Goal: Task Accomplishment & Management: Manage account settings

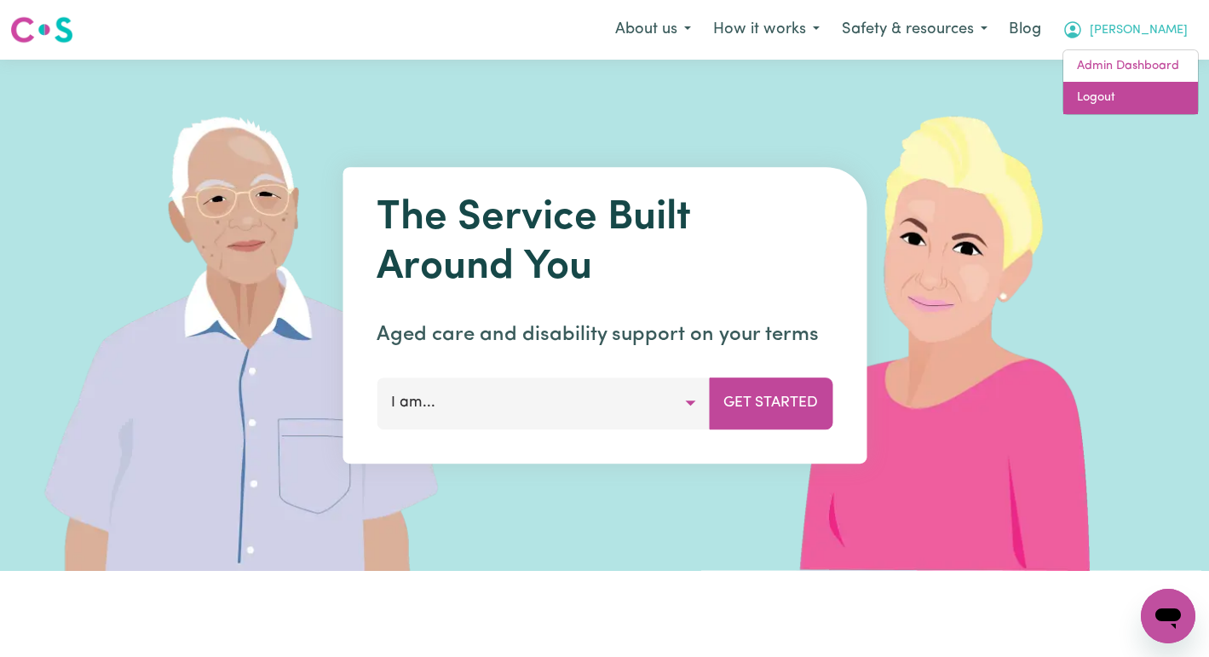
click at [1145, 105] on link "Logout" at bounding box center [1131, 98] width 135 height 32
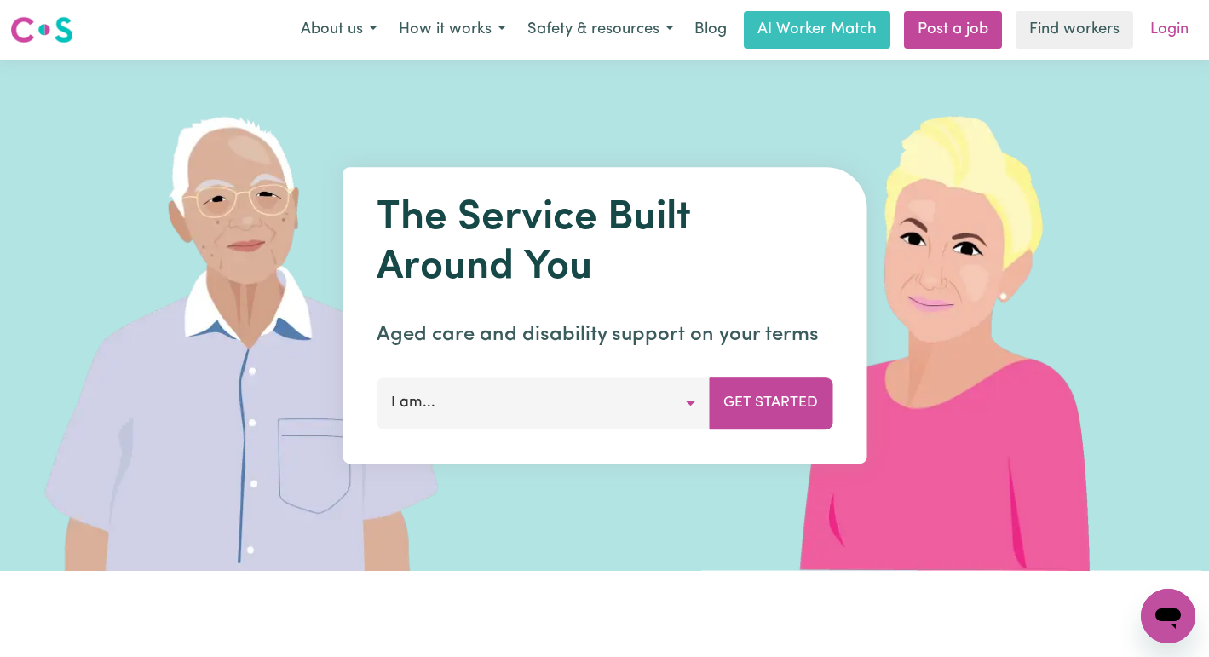
click at [1175, 31] on link "Login" at bounding box center [1169, 29] width 59 height 37
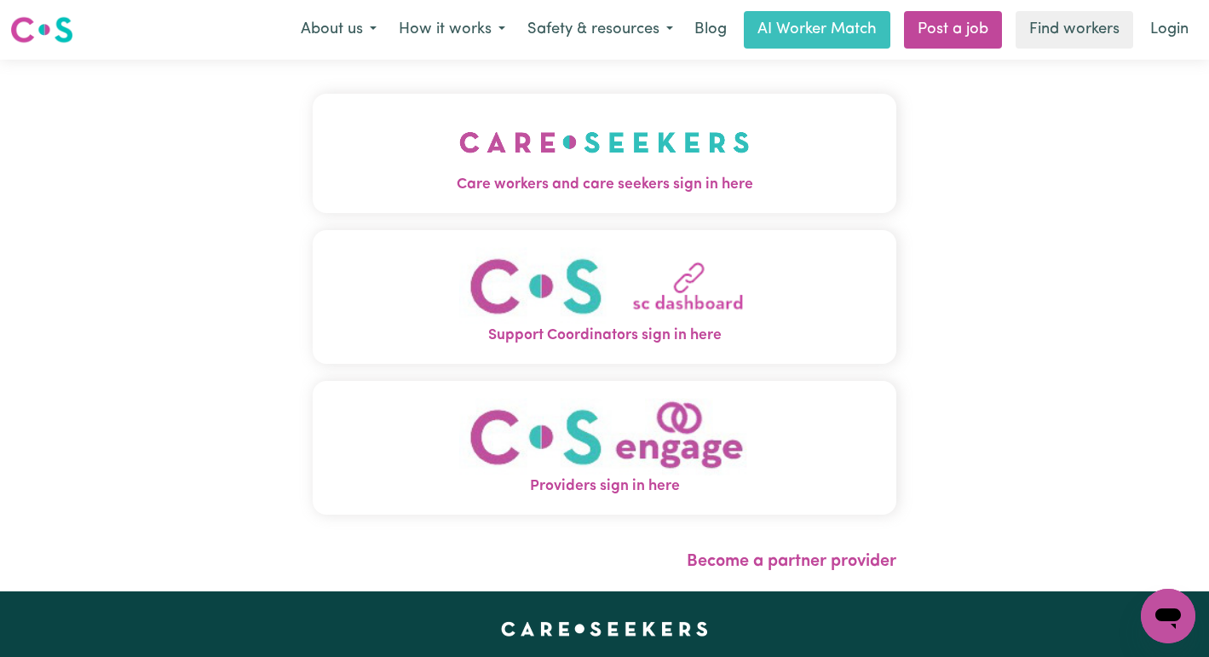
click at [595, 165] on img "Care workers and care seekers sign in here" at bounding box center [604, 142] width 291 height 63
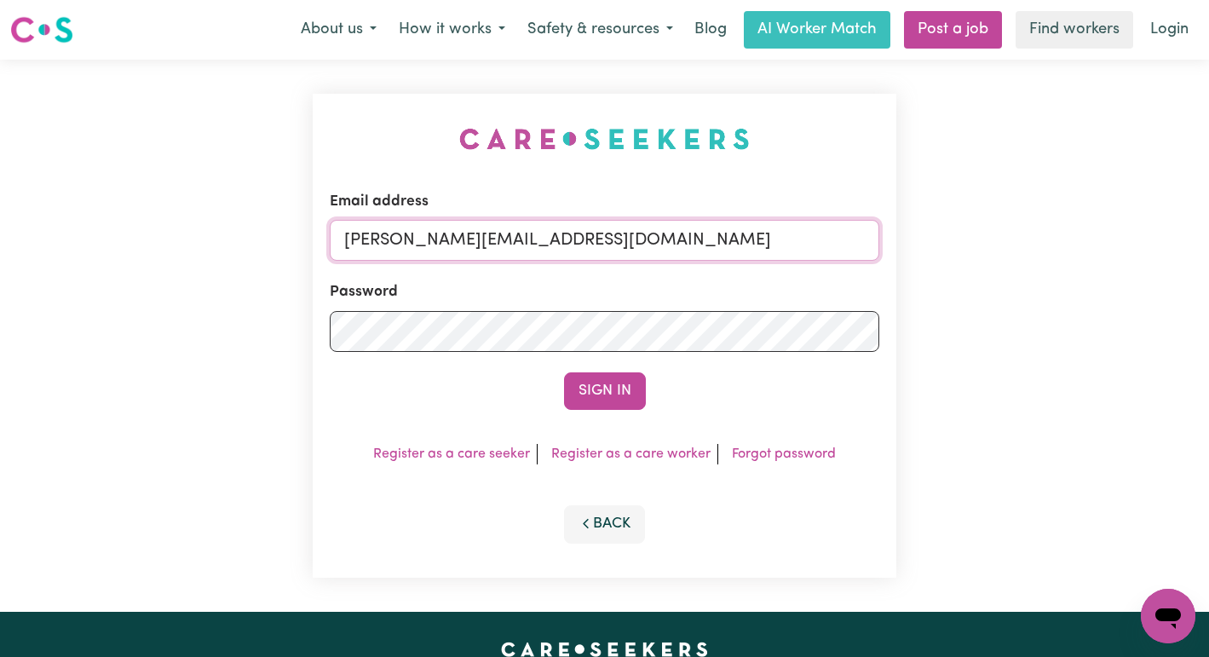
click at [776, 246] on input "annie@careseekers.com.au" at bounding box center [605, 240] width 551 height 41
click at [730, 247] on input "annie@careseekers.com.au" at bounding box center [605, 240] width 551 height 41
drag, startPoint x: 784, startPoint y: 238, endPoint x: 435, endPoint y: 246, distance: 349.5
click at [435, 246] on input "superuser~AaronLynch@careseekers.com.au" at bounding box center [605, 240] width 551 height 41
type input "superuser~ClientLalorCHIHH@careseekers.com.au"
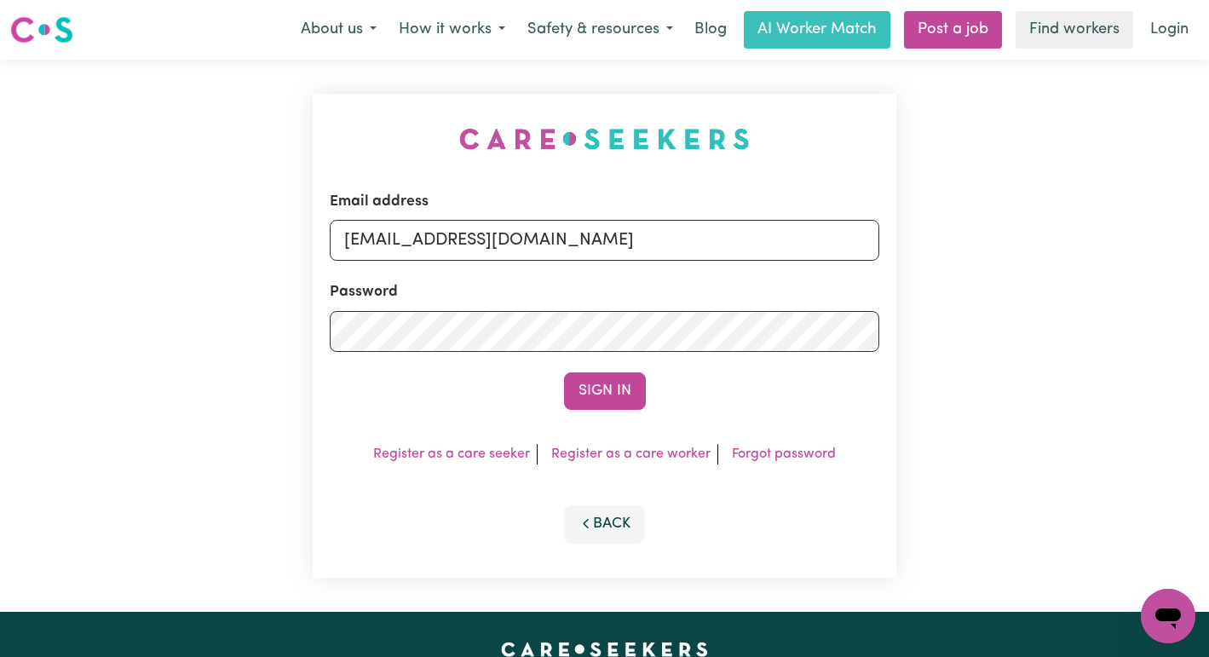
click at [564, 372] on button "Sign In" at bounding box center [605, 390] width 82 height 37
